Goal: Complete application form: Complete application form

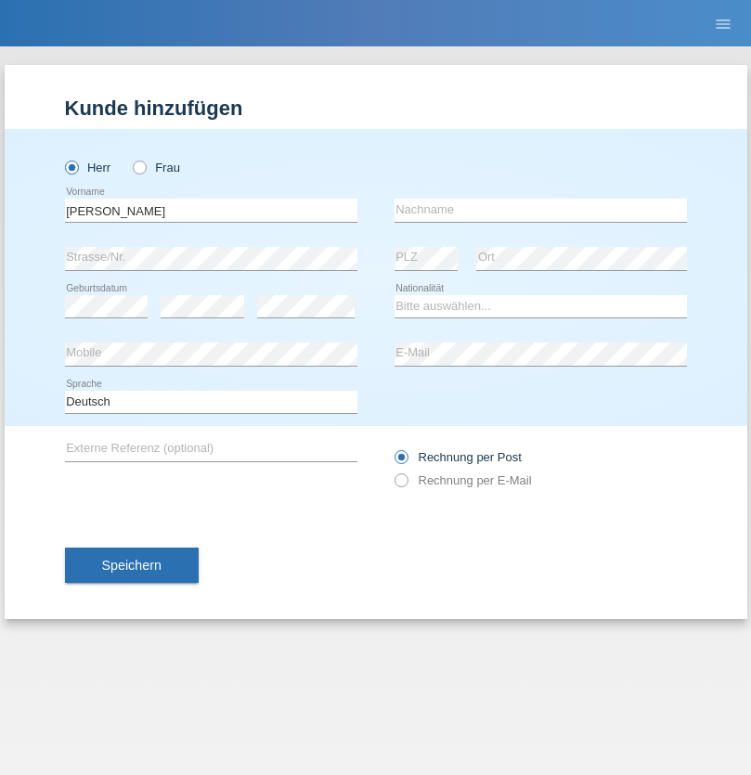
type input "[PERSON_NAME]"
click at [540, 210] on input "text" at bounding box center [541, 210] width 292 height 23
type input "Blott"
select select "DE"
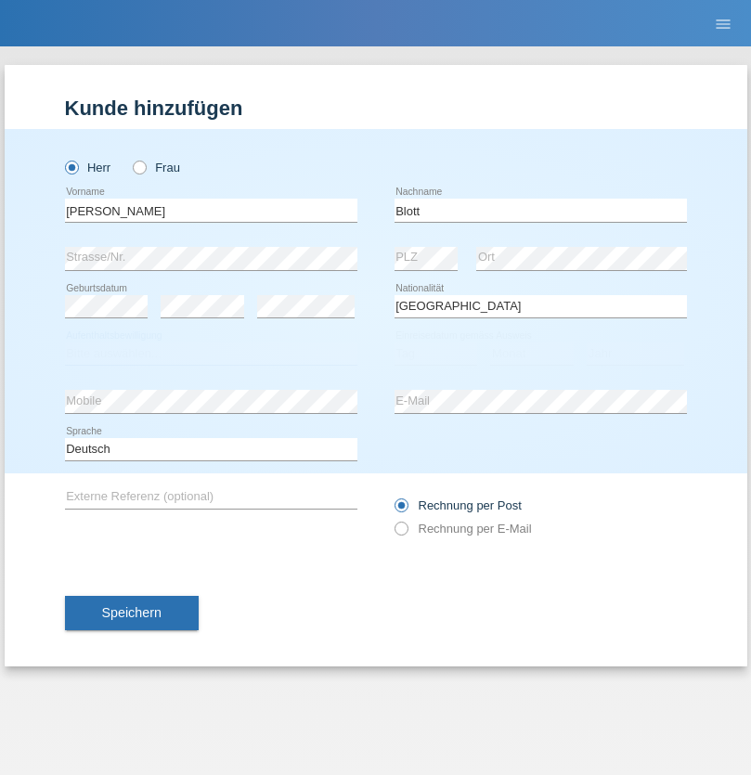
select select "C"
select select "16"
select select "03"
select select "2021"
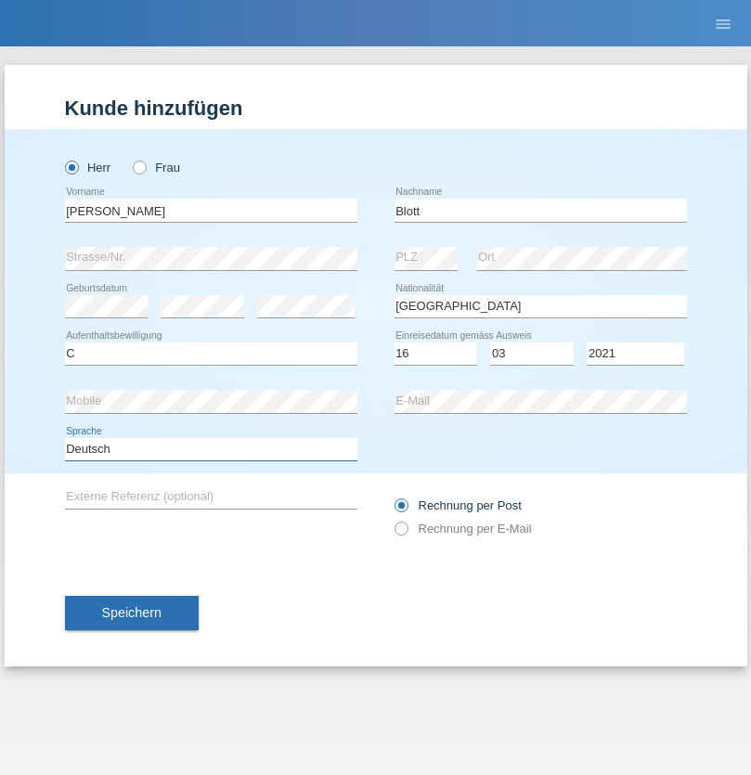
select select "en"
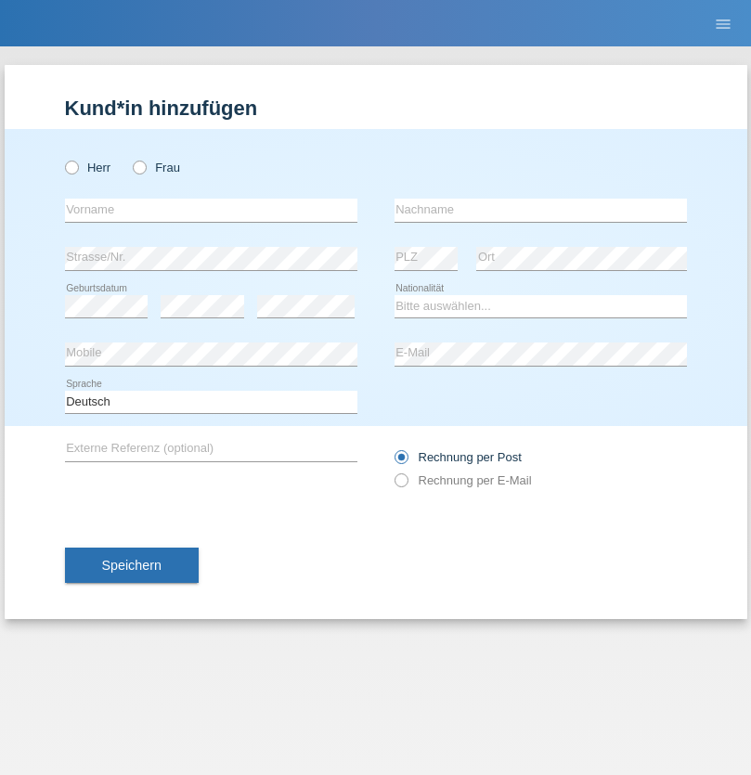
radio input "true"
click at [211, 210] on input "text" at bounding box center [211, 210] width 292 height 23
type input "[PERSON_NAME]"
click at [540, 210] on input "text" at bounding box center [541, 210] width 292 height 23
type input "ramalho"
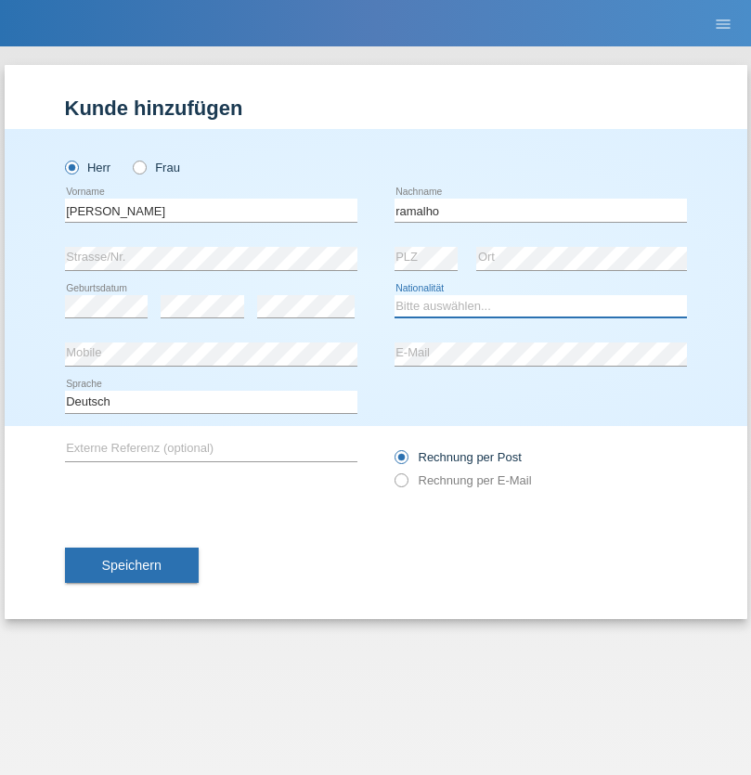
select select "PT"
select select "C"
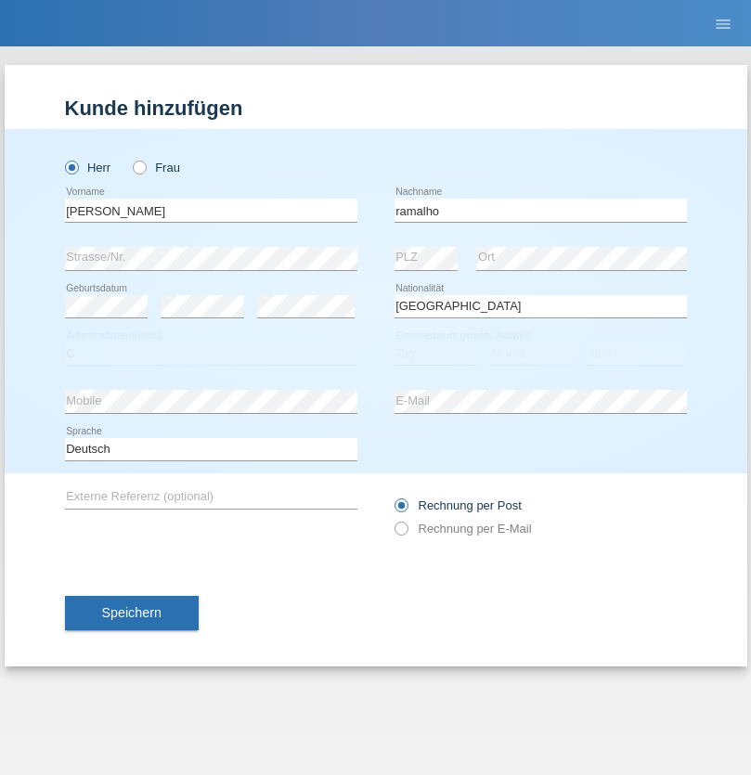
select select "21"
select select "05"
select select "2021"
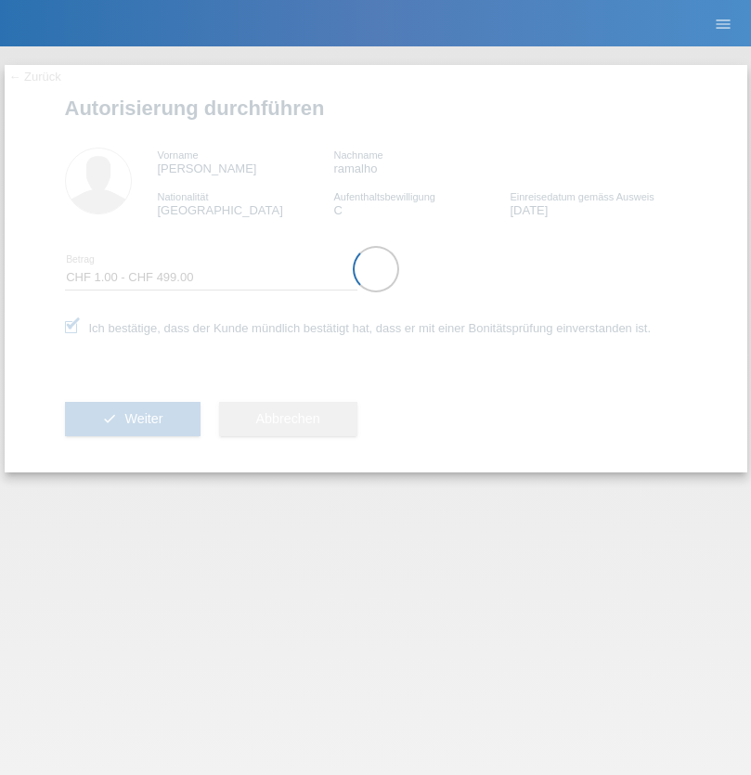
select select "1"
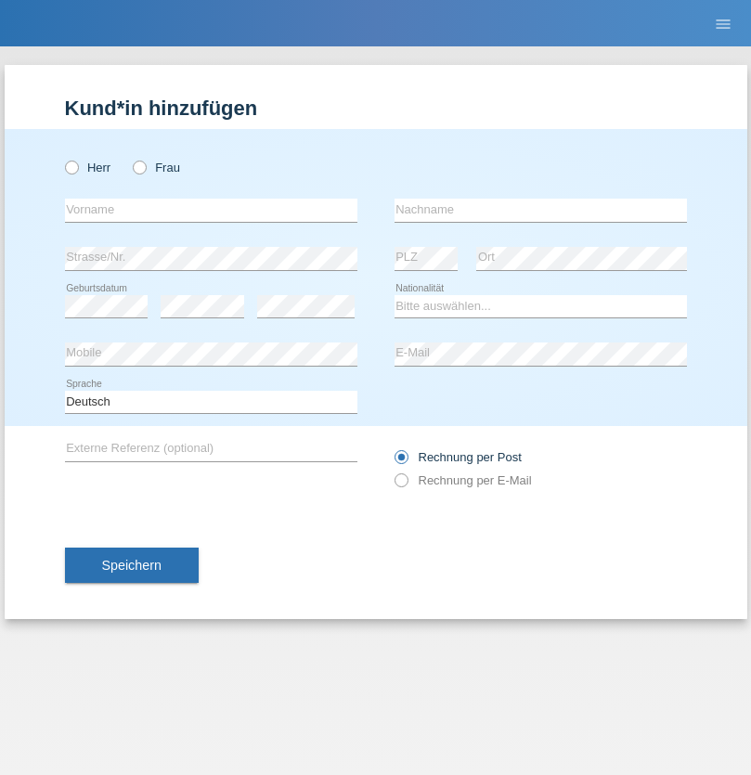
radio input "true"
click at [211, 210] on input "text" at bounding box center [211, 210] width 292 height 23
type input "[PERSON_NAME]"
click at [540, 210] on input "text" at bounding box center [541, 210] width 292 height 23
type input "Aeberli"
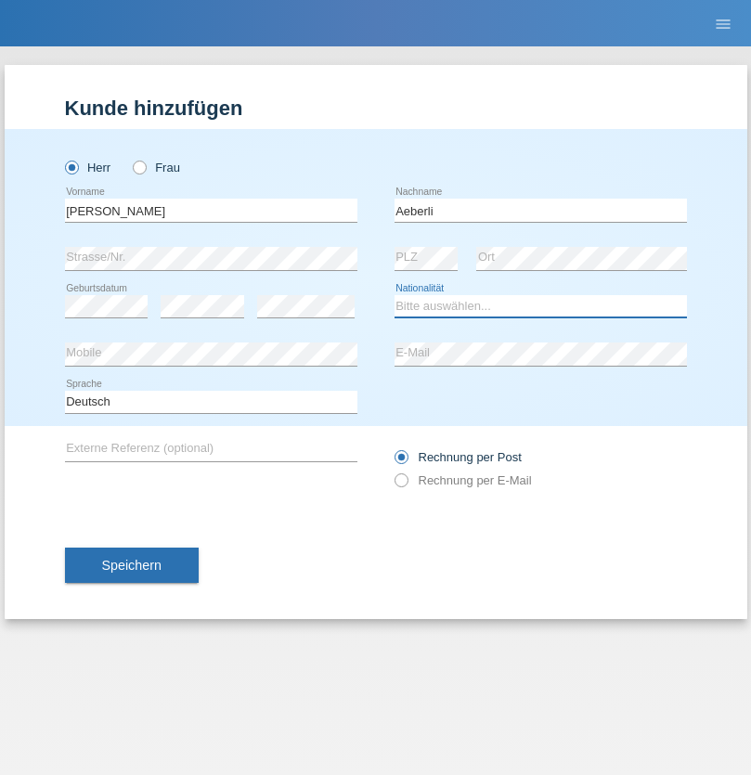
select select "CH"
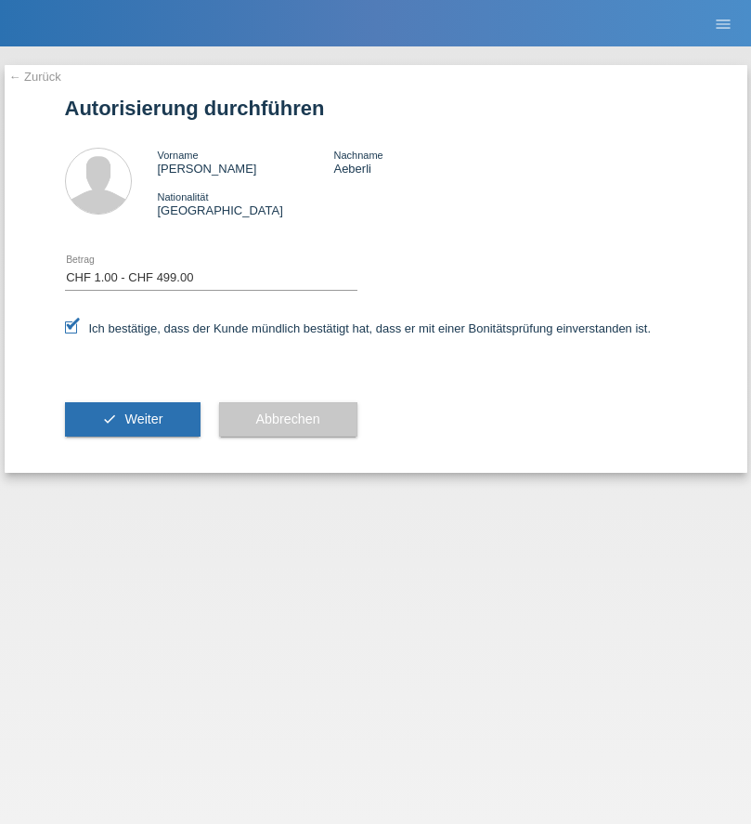
select select "1"
click at [132, 419] on span "Weiter" at bounding box center [143, 418] width 38 height 15
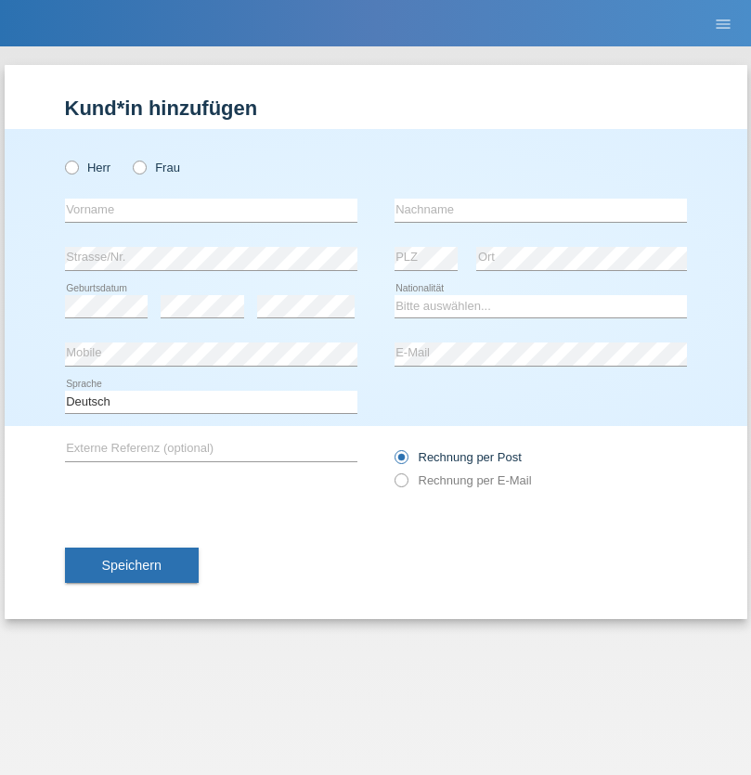
radio input "true"
click at [211, 210] on input "text" at bounding box center [211, 210] width 292 height 23
type input "[PERSON_NAME]"
click at [540, 210] on input "text" at bounding box center [541, 210] width 292 height 23
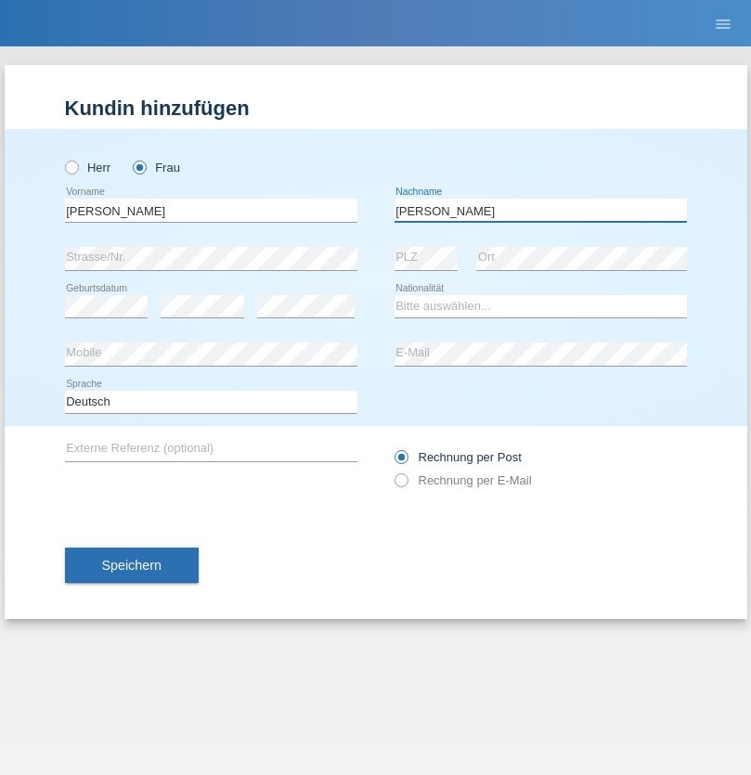
type input "[PERSON_NAME]"
select select "UA"
select select "C"
select select "09"
select select "12"
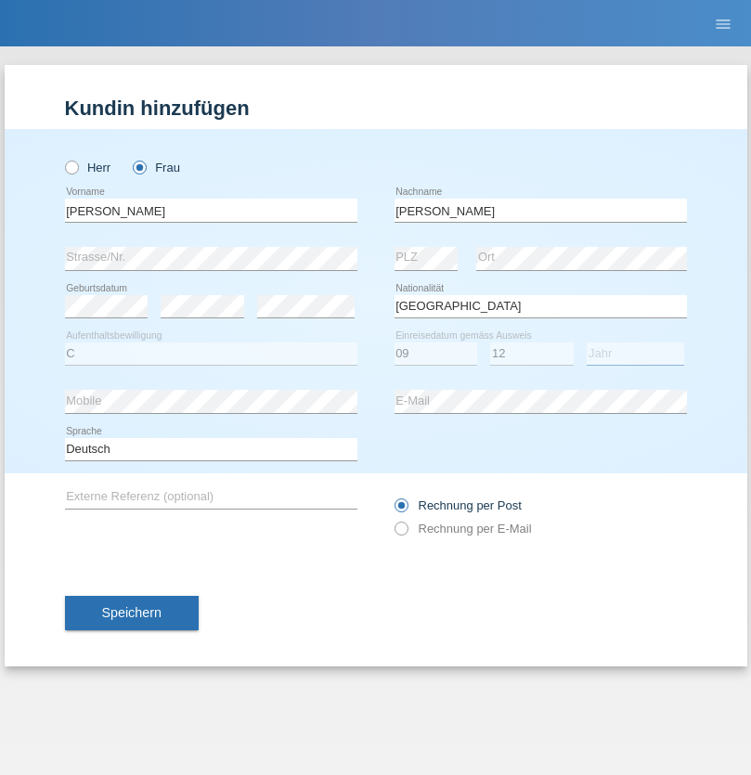
select select "2021"
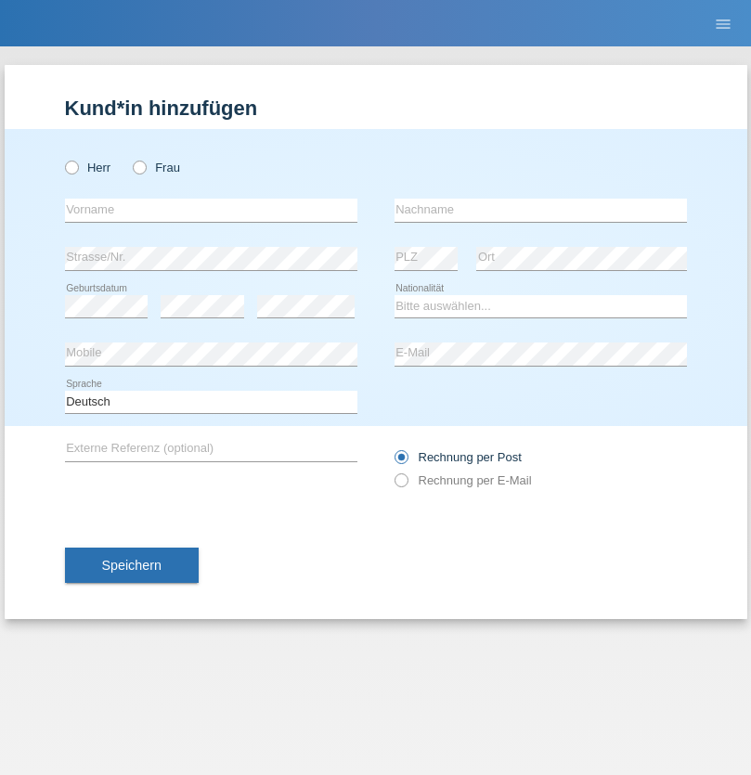
radio input "true"
click at [211, 210] on input "text" at bounding box center [211, 210] width 292 height 23
type input "K"
click at [540, 210] on input "text" at bounding box center [541, 210] width 292 height 23
type input "Keel"
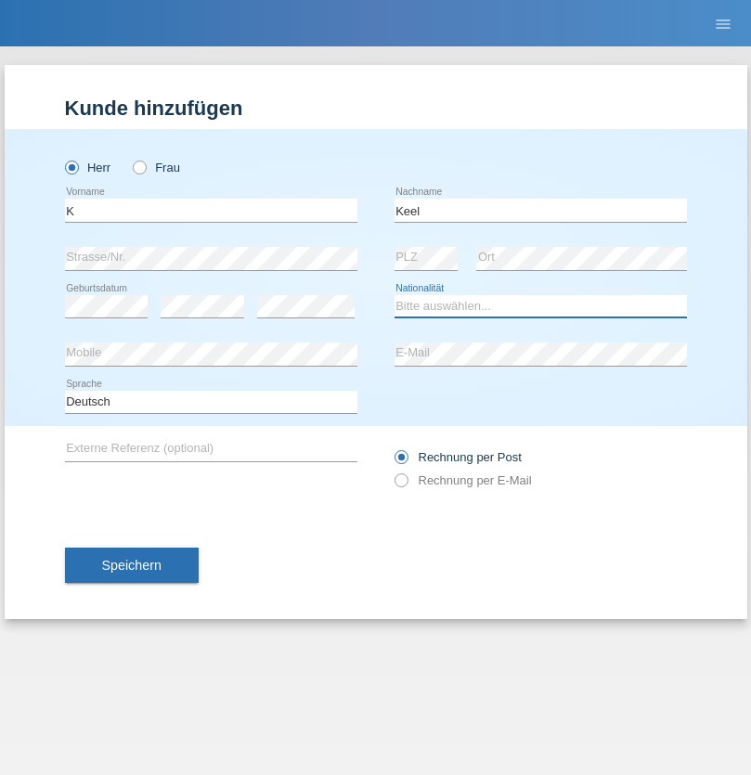
select select "CH"
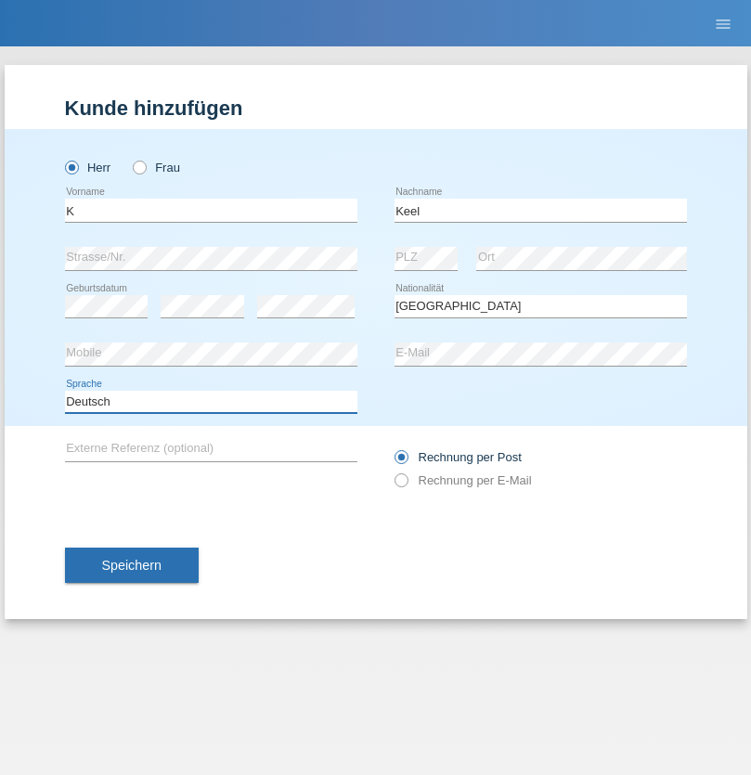
select select "en"
